Goal: Transaction & Acquisition: Purchase product/service

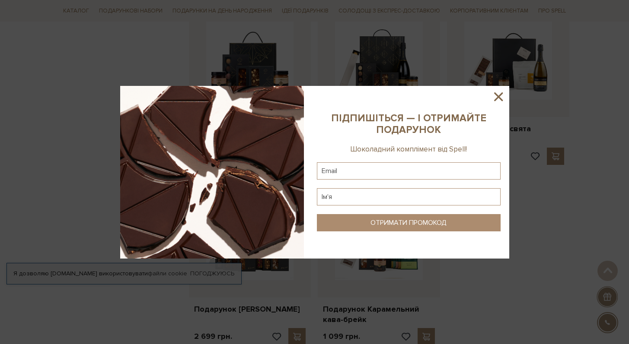
scroll to position [1796, 0]
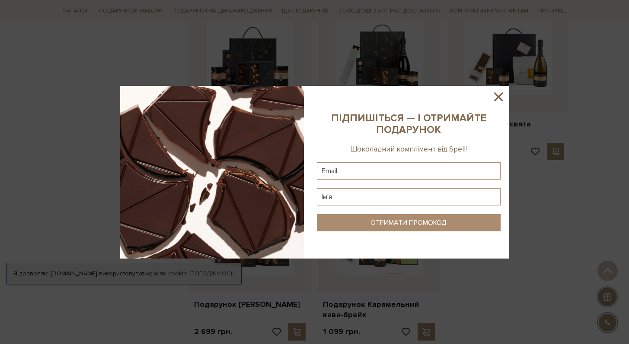
click at [499, 102] on icon at bounding box center [498, 96] width 15 height 15
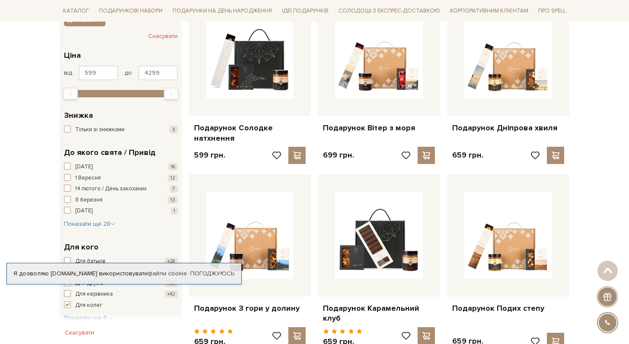
scroll to position [0, 0]
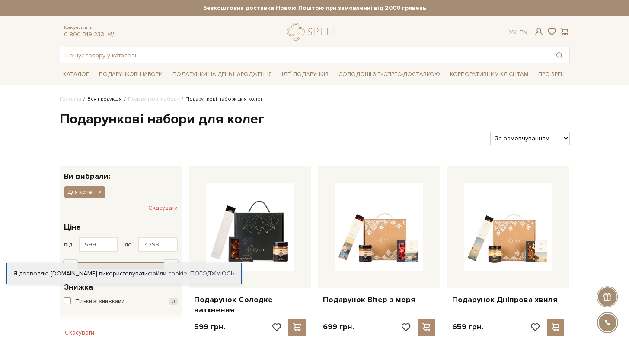
click at [97, 98] on link "Вся продукція" at bounding box center [104, 99] width 35 height 6
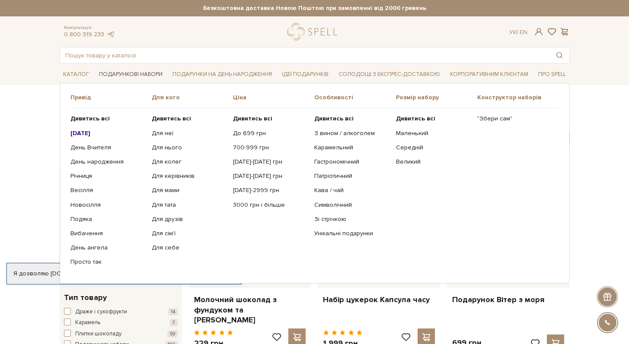
click at [128, 78] on link "Подарункові набори" at bounding box center [130, 74] width 70 height 13
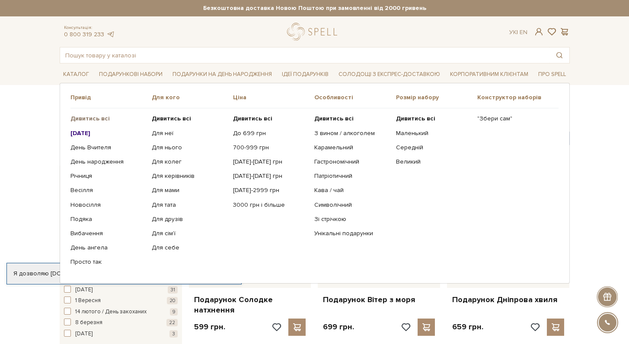
click at [89, 118] on b "Дивитись всі" at bounding box center [89, 118] width 39 height 7
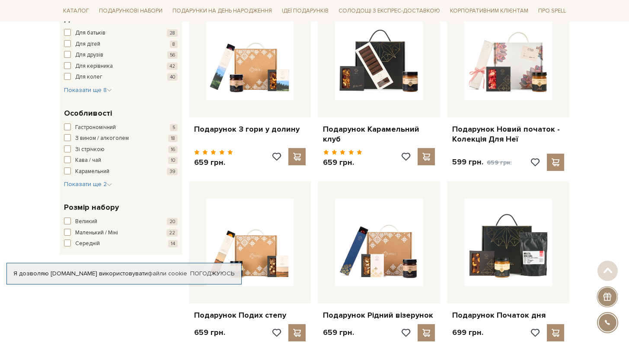
scroll to position [363, 0]
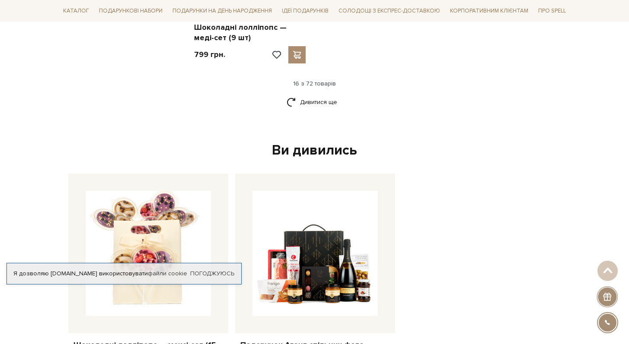
scroll to position [1264, 0]
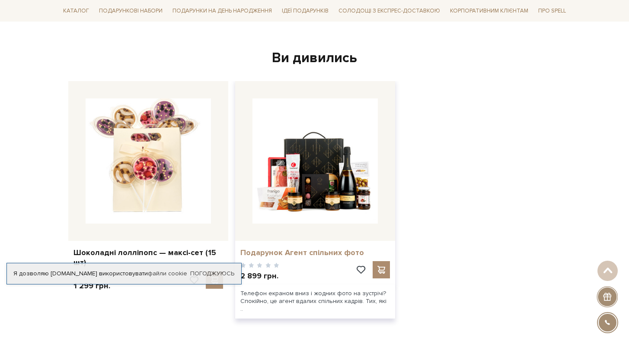
click at [328, 248] on link "Подарунок Агент спільних фото" at bounding box center [314, 253] width 149 height 10
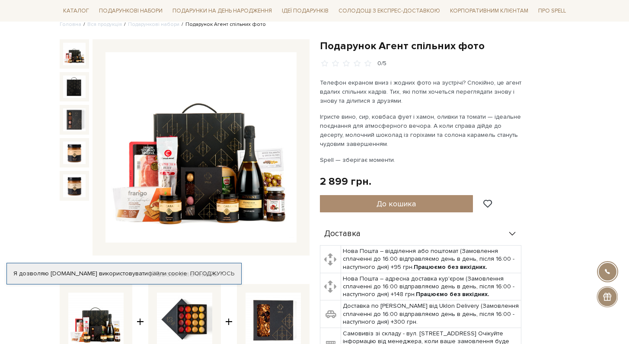
scroll to position [87, 0]
